Goal: Task Accomplishment & Management: Manage account settings

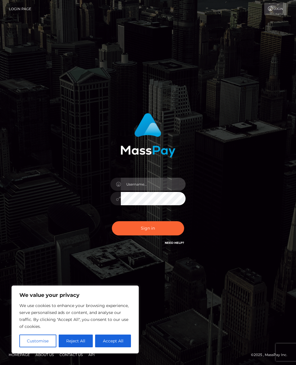
click at [156, 191] on input "text" at bounding box center [153, 183] width 65 height 13
type input "[EMAIL_ADDRESS][DOMAIN_NAME]"
click at [148, 235] on button "Sign in" at bounding box center [148, 228] width 72 height 14
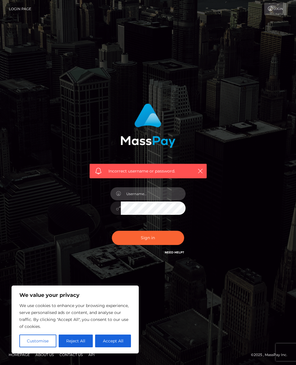
type input "[EMAIL_ADDRESS][DOMAIN_NAME]"
click at [119, 210] on icon at bounding box center [118, 208] width 5 height 5
click at [96, 227] on div "Incorrect username or password. missbrider@outlook.com" at bounding box center [148, 179] width 126 height 161
click at [166, 230] on button "Sign in" at bounding box center [148, 237] width 72 height 14
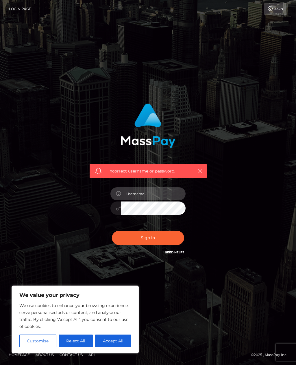
click at [170, 199] on input "text" at bounding box center [153, 193] width 65 height 13
type input "[EMAIL_ADDRESS][DOMAIN_NAME]"
click at [166, 230] on button "Sign in" at bounding box center [148, 237] width 72 height 14
click at [166, 200] on input "text" at bounding box center [153, 193] width 65 height 13
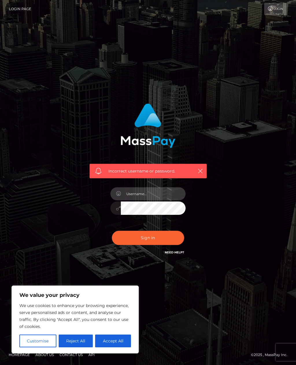
click at [157, 200] on input "text" at bounding box center [153, 193] width 65 height 13
type input "[EMAIL_ADDRESS][DOMAIN_NAME]"
click at [170, 230] on button "Sign in" at bounding box center [148, 237] width 72 height 14
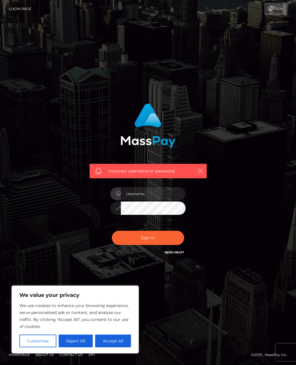
click at [179, 250] on link "Need Help?" at bounding box center [174, 252] width 19 height 4
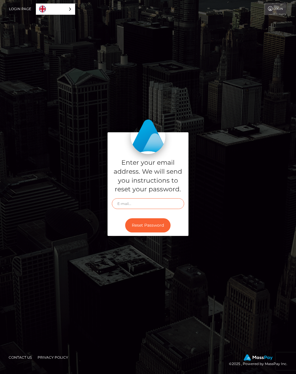
click at [157, 208] on input "text" at bounding box center [148, 203] width 72 height 11
type input "[EMAIL_ADDRESS][DOMAIN_NAME]"
click at [160, 232] on button "Reset Password" at bounding box center [147, 225] width 45 height 14
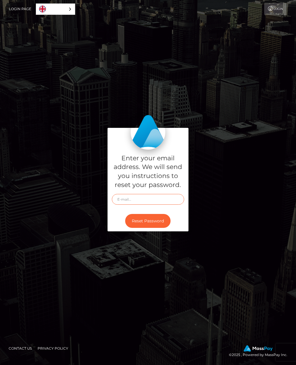
click at [156, 204] on input "text" at bounding box center [148, 199] width 72 height 11
type input "[EMAIL_ADDRESS][DOMAIN_NAME]"
click at [160, 228] on button "Reset Password" at bounding box center [147, 221] width 45 height 14
